Goal: Task Accomplishment & Management: Manage account settings

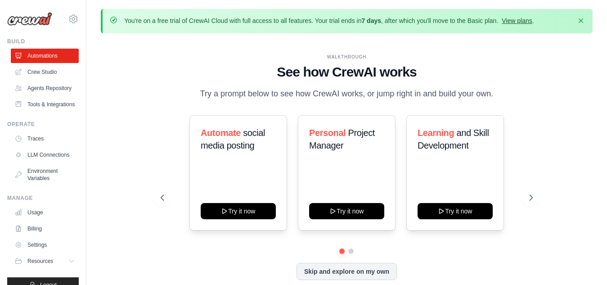
click at [532, 24] on link "View plans" at bounding box center [517, 20] width 30 height 7
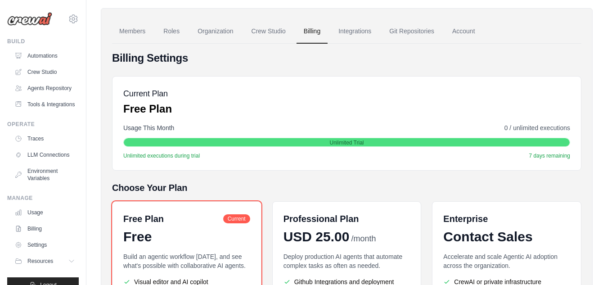
scroll to position [59, 0]
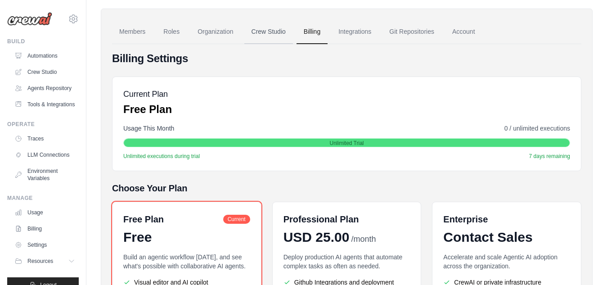
click at [272, 39] on link "Crew Studio" at bounding box center [268, 32] width 49 height 24
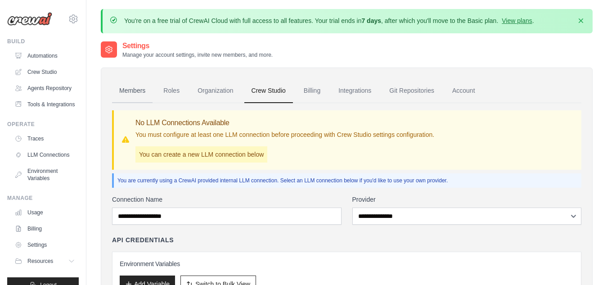
click at [137, 93] on link "Members" at bounding box center [132, 91] width 41 height 24
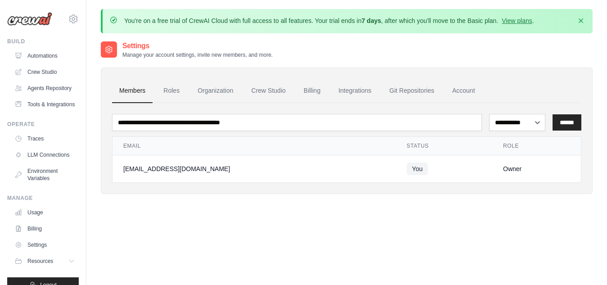
click at [66, 25] on div "[EMAIL_ADDRESS][DOMAIN_NAME] Settings" at bounding box center [43, 14] width 72 height 29
click at [68, 21] on icon at bounding box center [73, 19] width 11 height 11
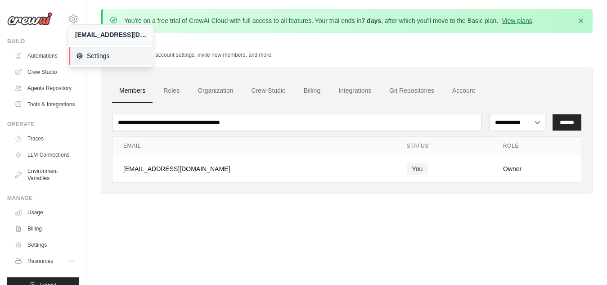
click at [81, 54] on icon at bounding box center [79, 55] width 5 height 5
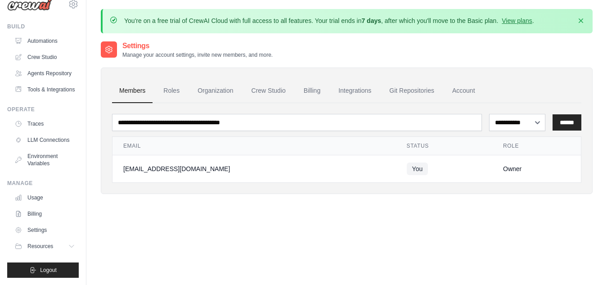
scroll to position [36, 0]
click at [31, 224] on link "Settings" at bounding box center [46, 230] width 68 height 14
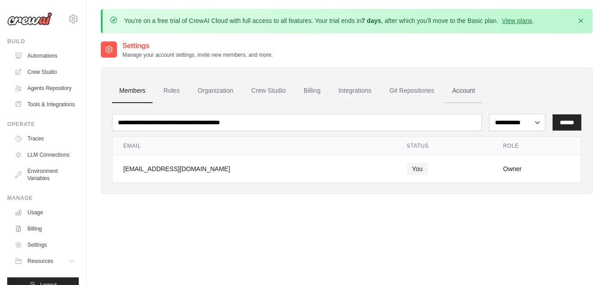
click at [480, 92] on link "Account" at bounding box center [463, 91] width 37 height 24
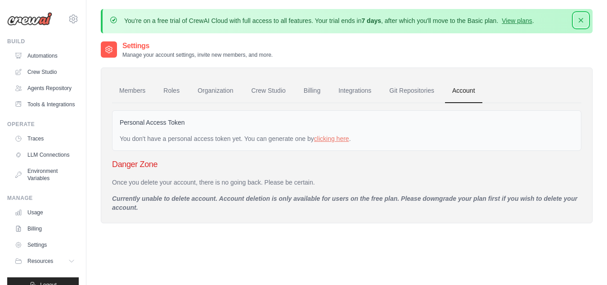
click at [581, 20] on icon "button" at bounding box center [581, 20] width 5 height 5
